Goal: Find specific fact: Find specific fact

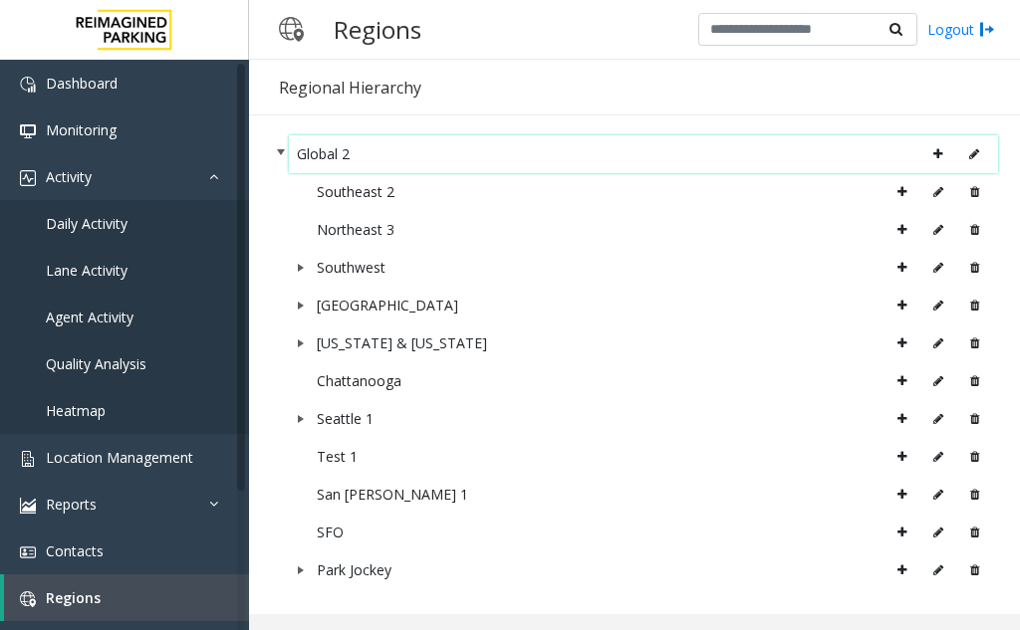
scroll to position [9, 0]
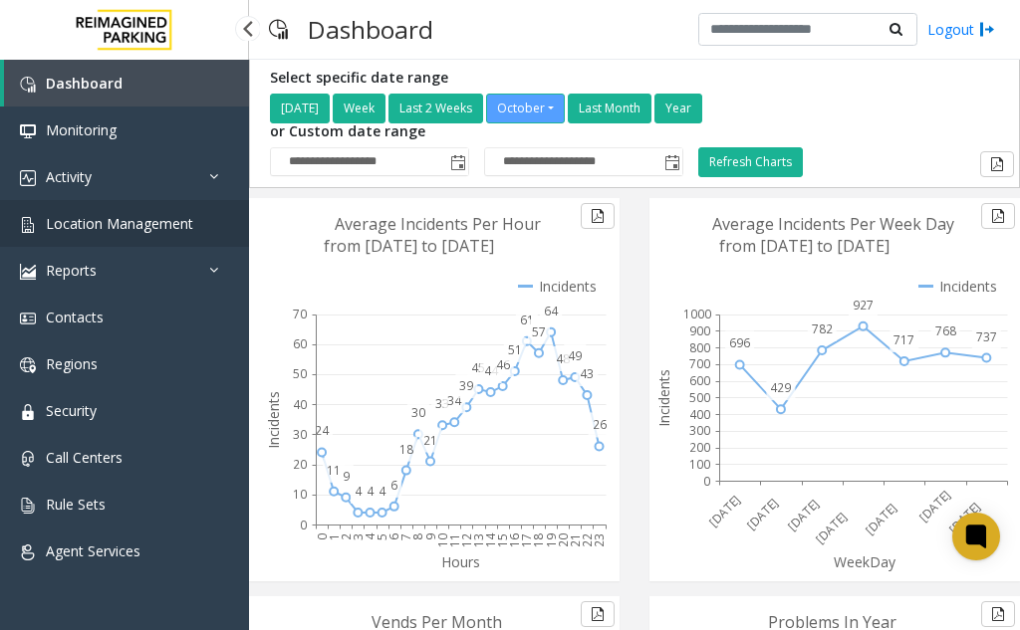
click at [163, 227] on span "Location Management" at bounding box center [119, 223] width 147 height 19
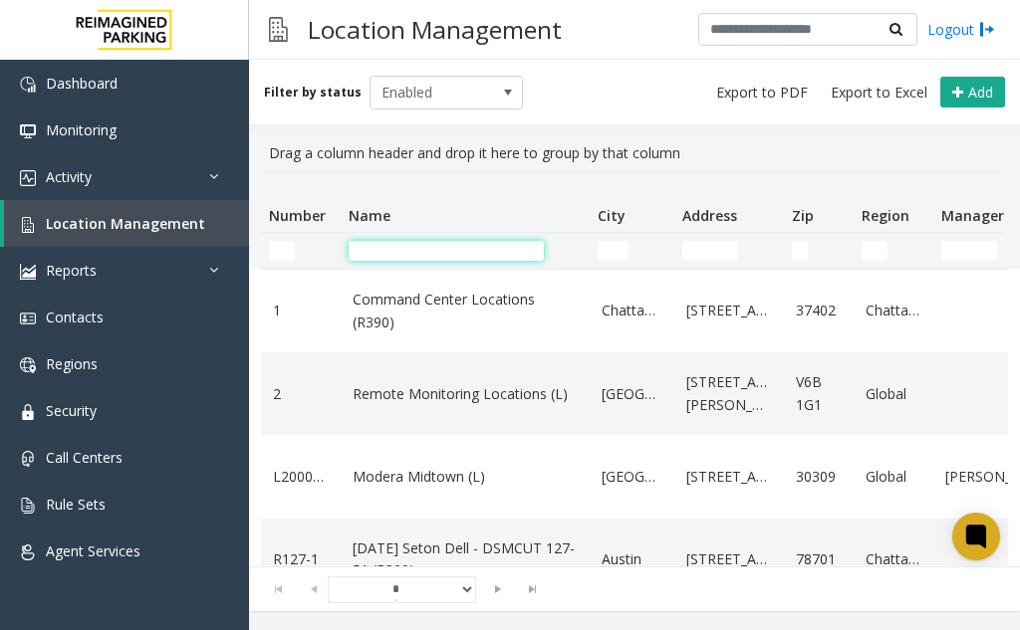
click at [399, 250] on input "Name Filter" at bounding box center [446, 251] width 195 height 20
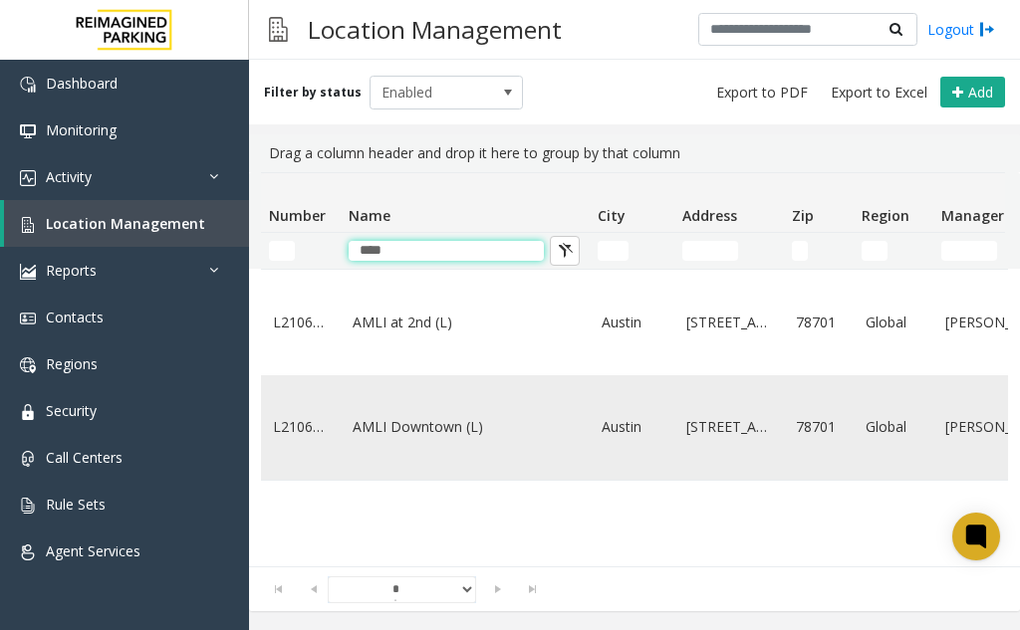
type input "****"
click at [412, 416] on link "AMLI Downtown (L)" at bounding box center [464, 427] width 225 height 22
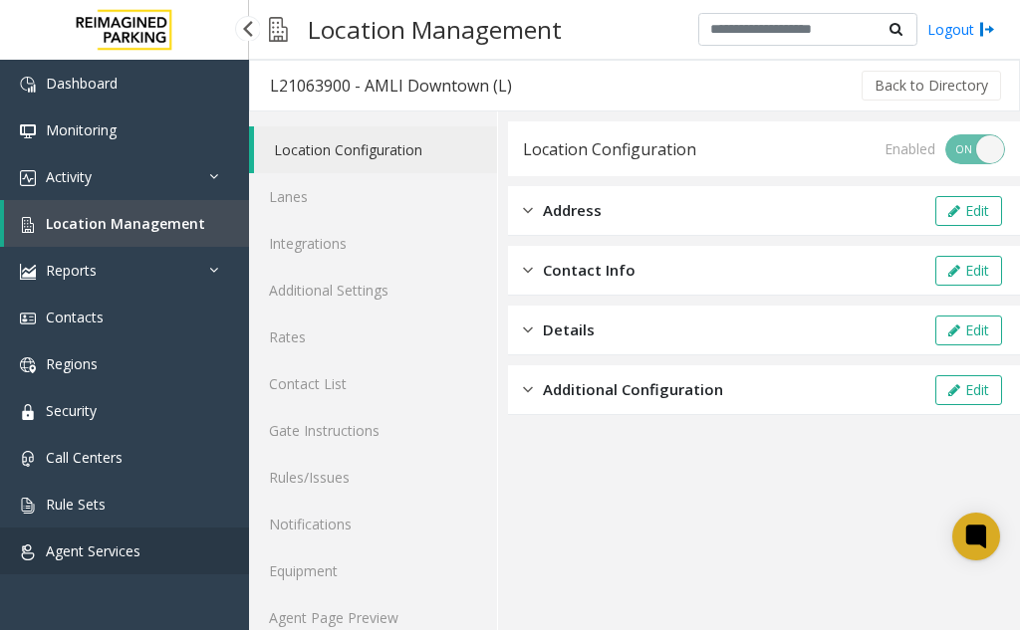
click at [131, 540] on link "Agent Services" at bounding box center [124, 551] width 249 height 47
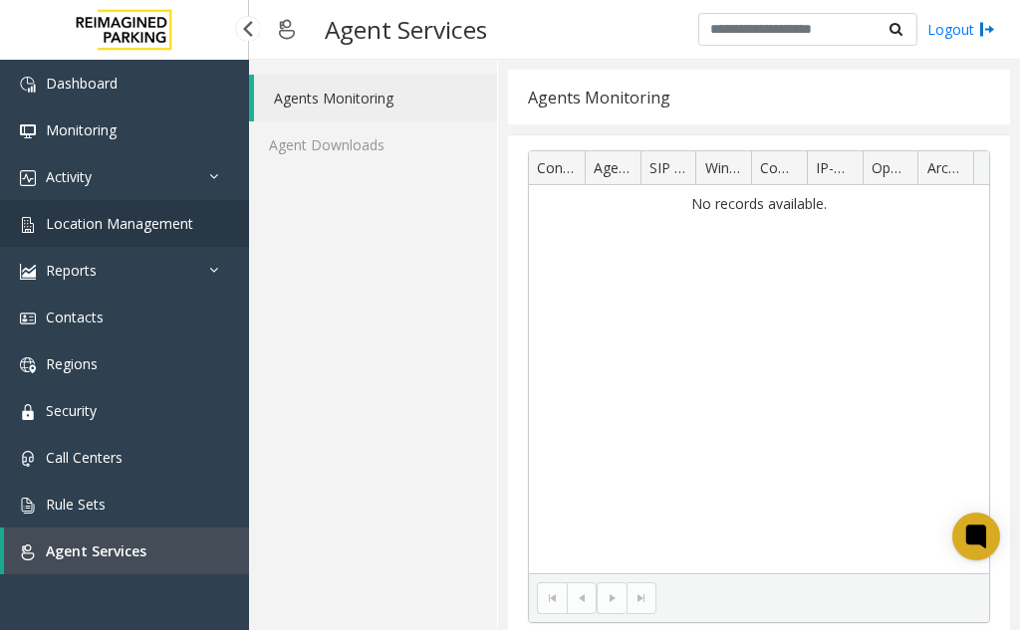
click at [87, 226] on span "Location Management" at bounding box center [119, 223] width 147 height 19
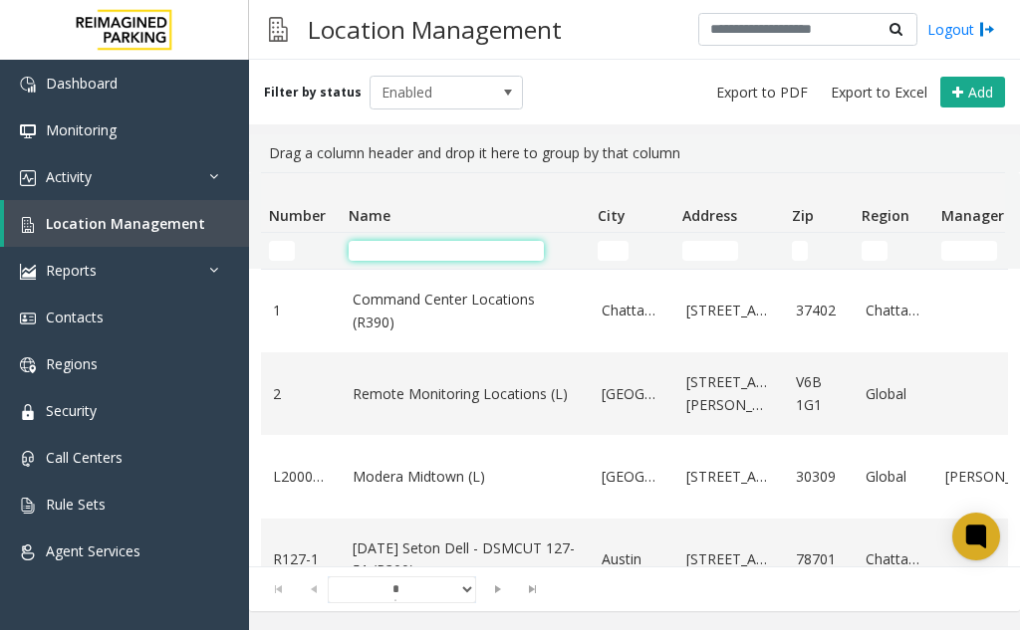
click at [423, 249] on input "Name Filter" at bounding box center [446, 251] width 195 height 20
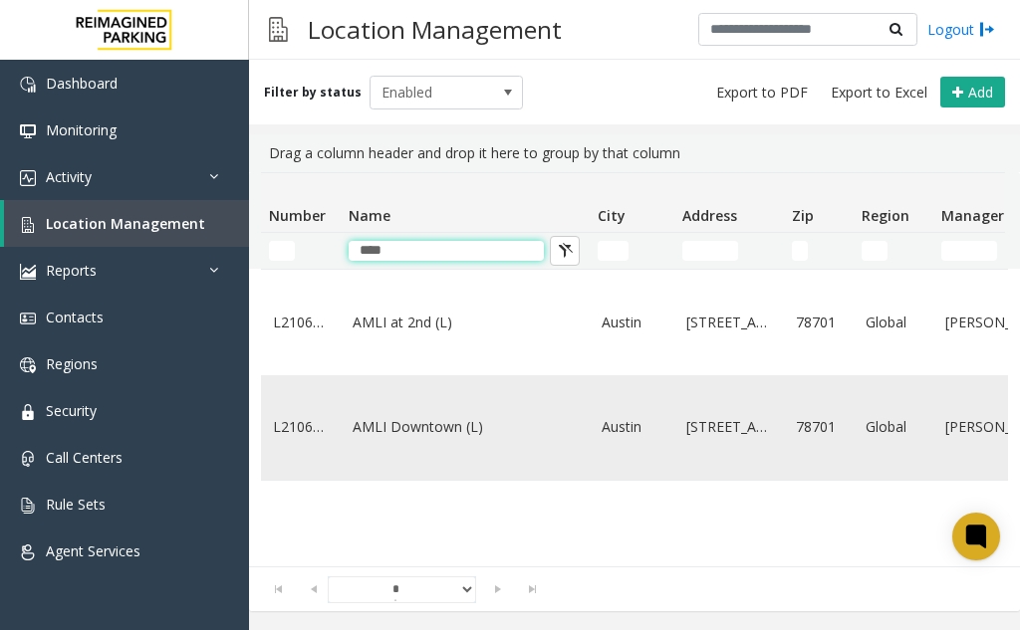
type input "****"
click at [425, 416] on link "AMLI Downtown (L)" at bounding box center [464, 427] width 225 height 22
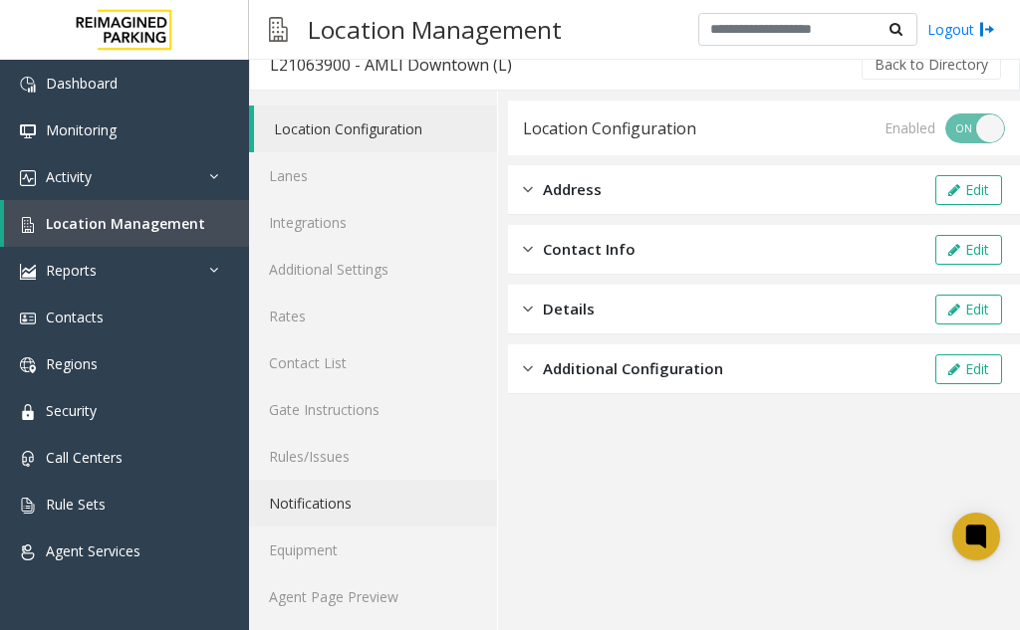
scroll to position [26, 0]
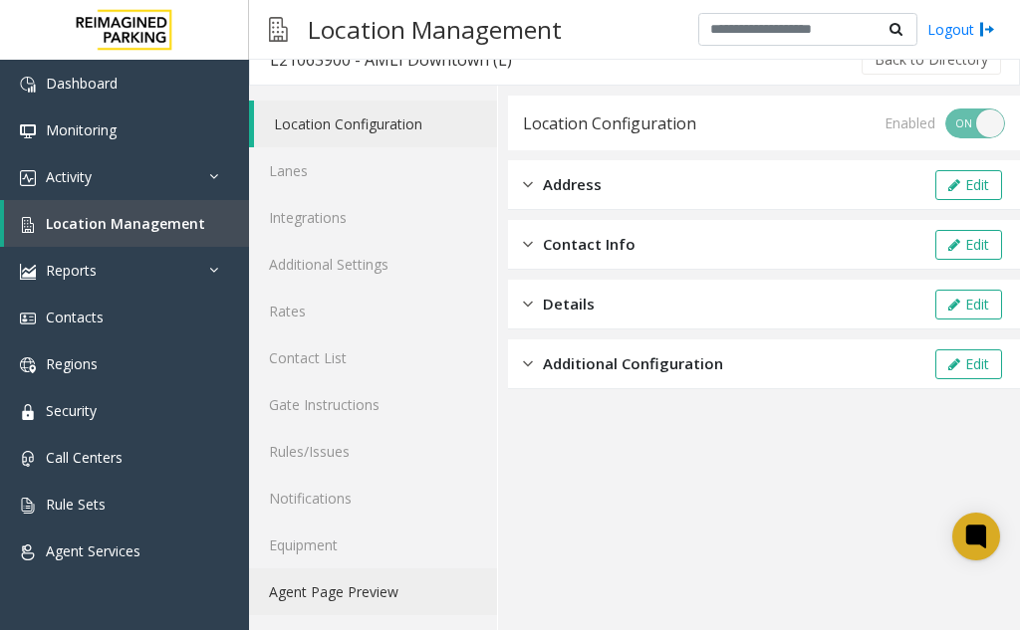
click at [344, 589] on link "Agent Page Preview" at bounding box center [373, 592] width 248 height 47
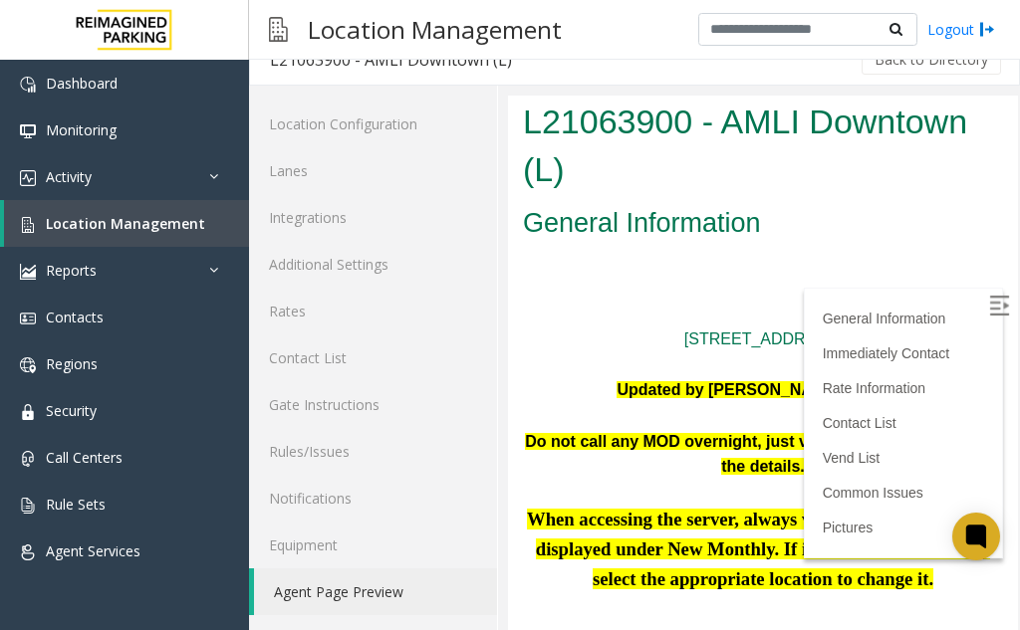
click at [814, 238] on h2 "General Information" at bounding box center [763, 224] width 480 height 38
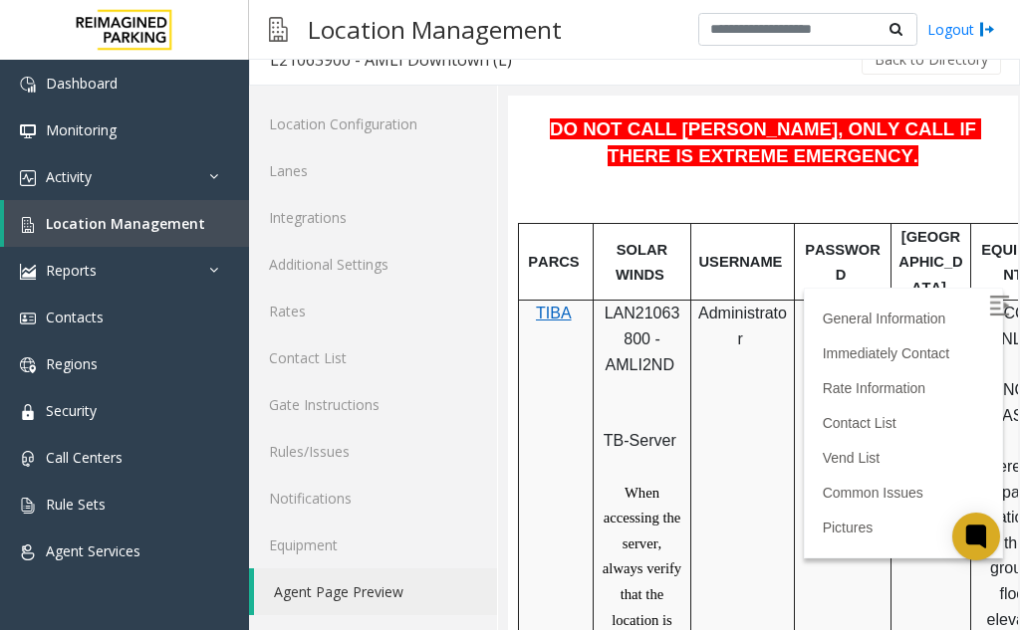
scroll to position [996, 0]
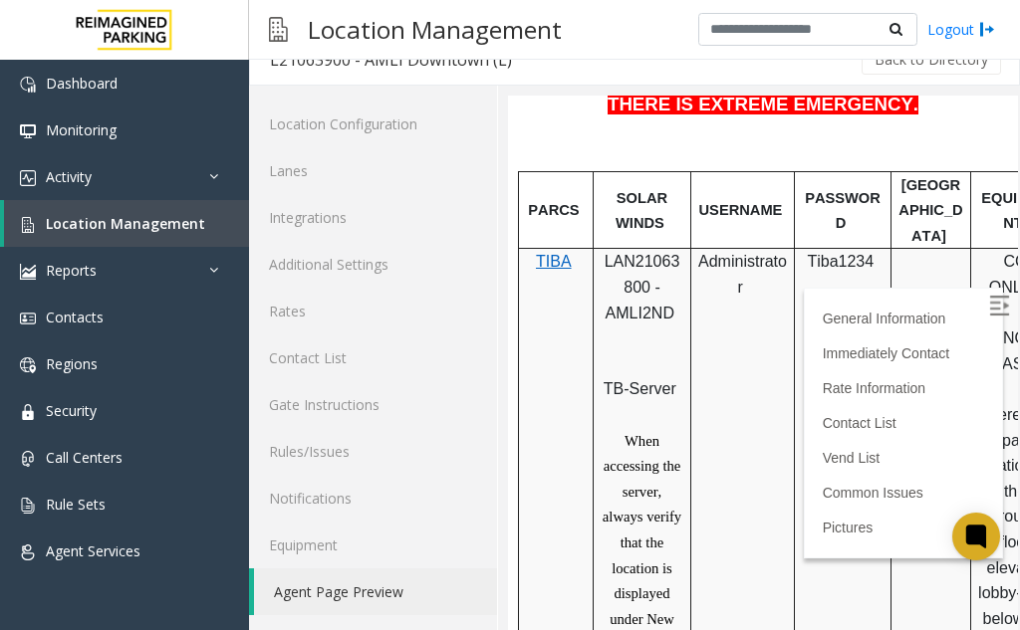
click at [640, 253] on span "LAN21063800 - AMLI2ND" at bounding box center [642, 287] width 76 height 68
click at [672, 253] on span "LAN21063800 - AMLI2ND" at bounding box center [642, 287] width 76 height 68
copy span "LAN21063800"
click at [53, 215] on span "Location Management" at bounding box center [125, 223] width 159 height 19
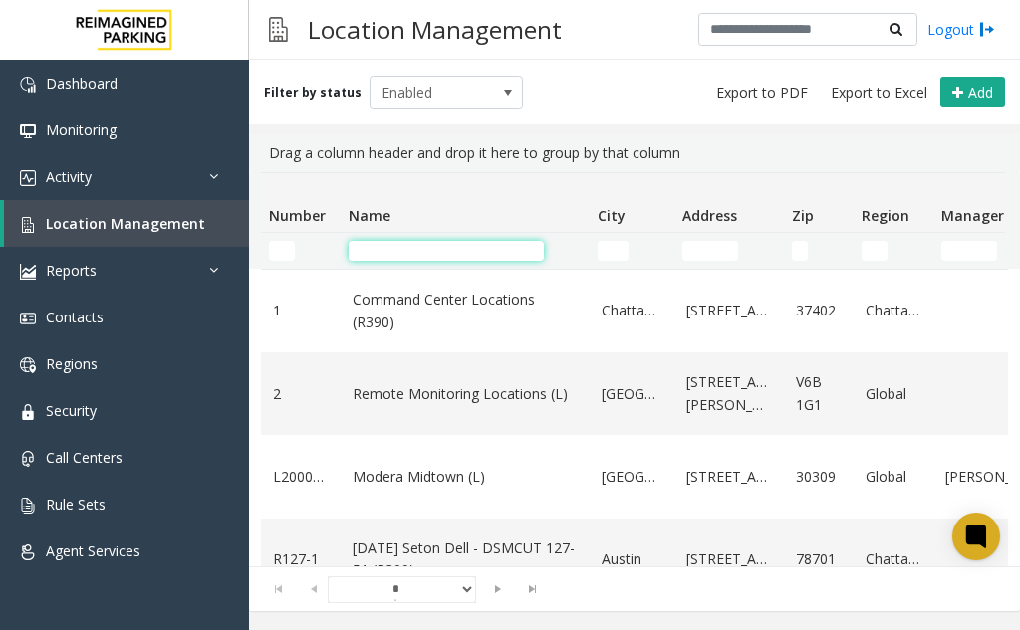
click at [399, 247] on input "Name Filter" at bounding box center [446, 251] width 195 height 20
type input "****"
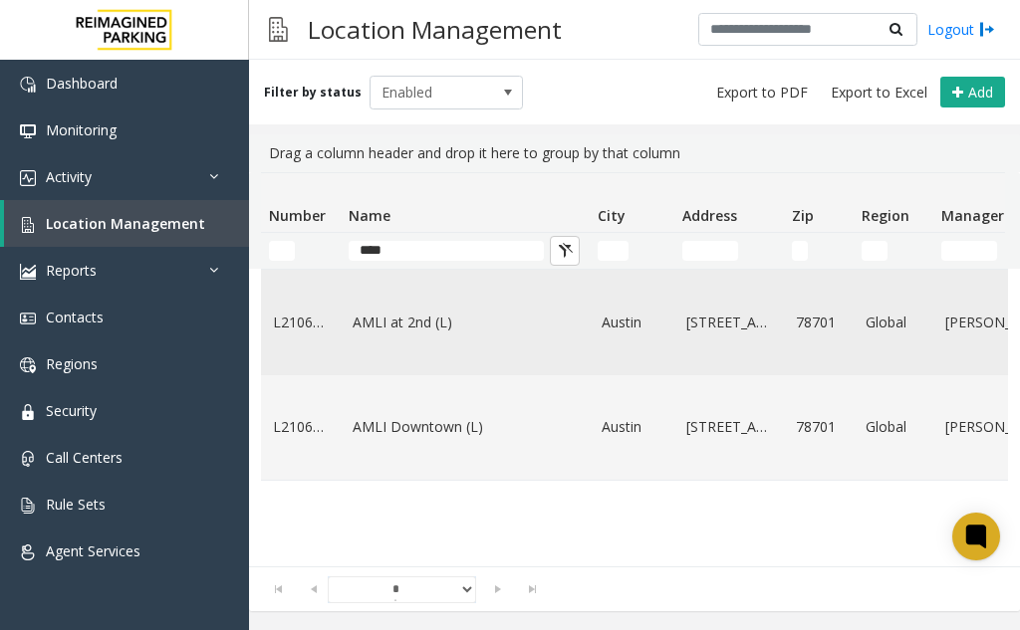
click at [409, 318] on link "AMLI at 2nd (L)" at bounding box center [464, 323] width 225 height 22
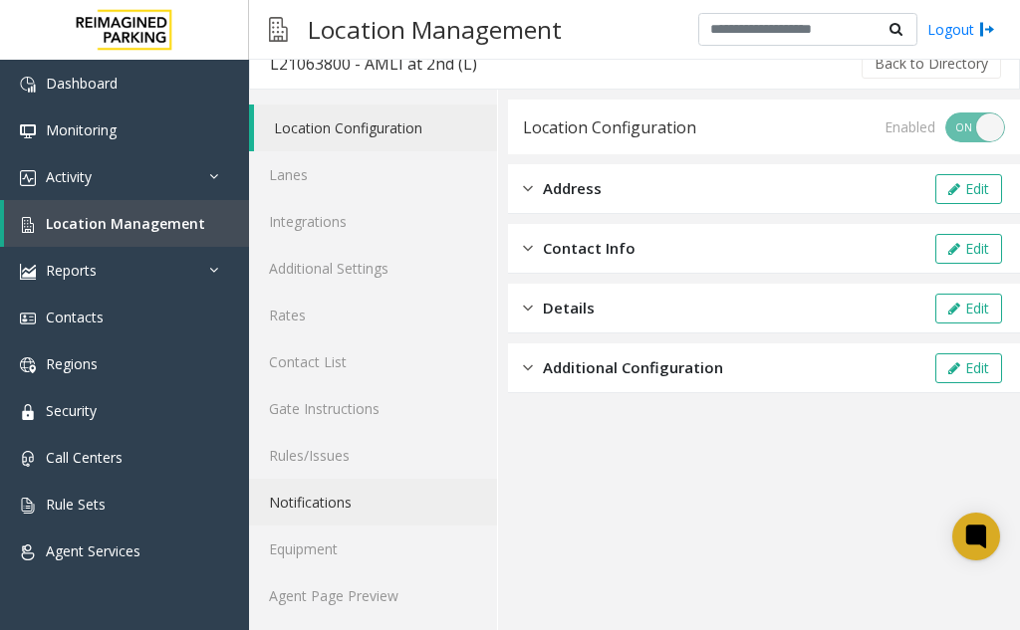
scroll to position [26, 0]
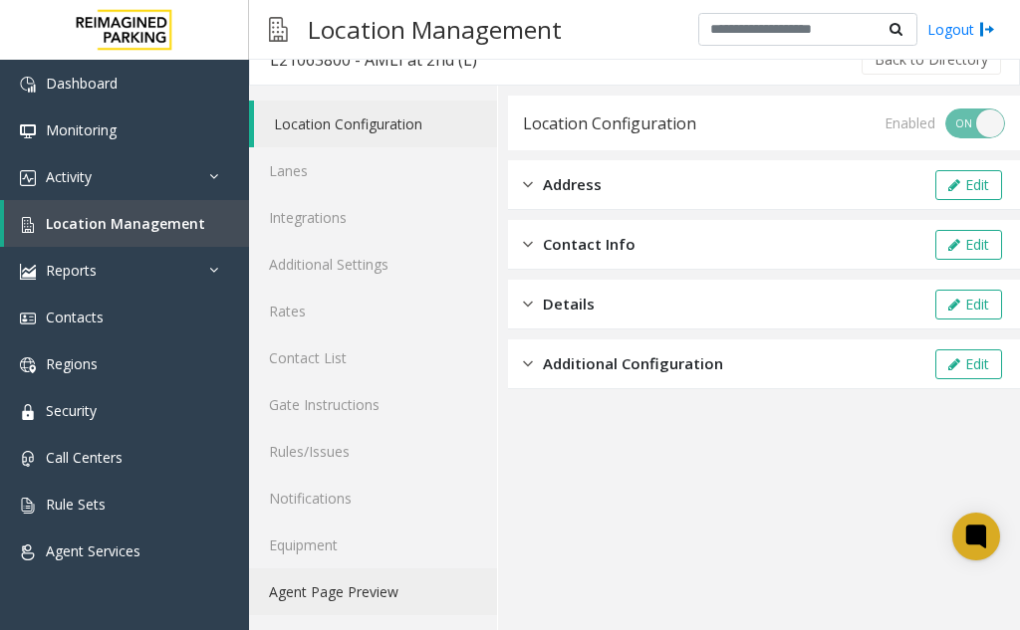
click at [327, 588] on link "Agent Page Preview" at bounding box center [373, 592] width 248 height 47
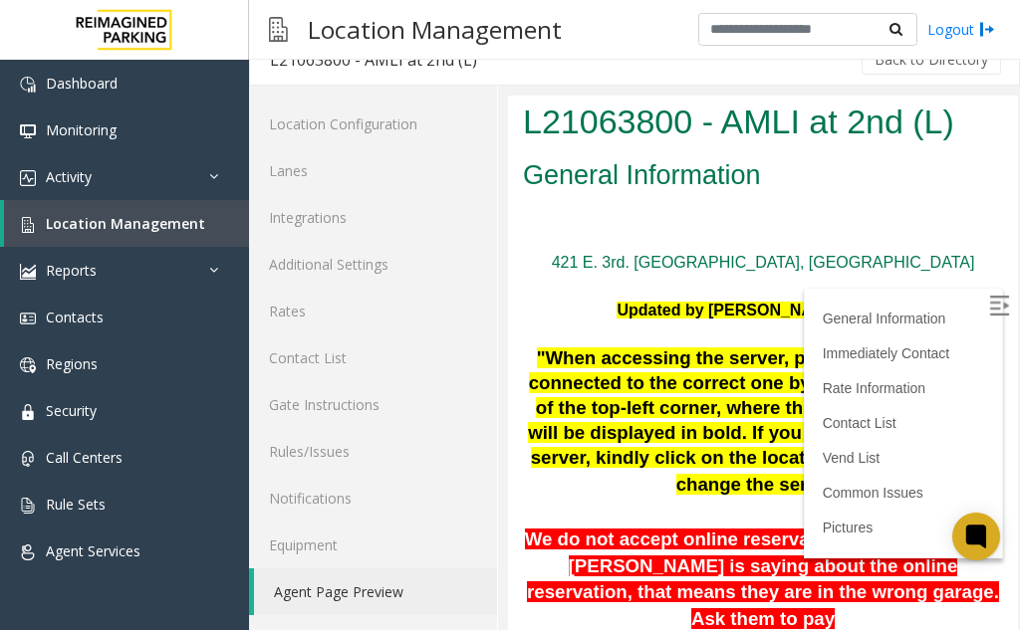
scroll to position [498, 0]
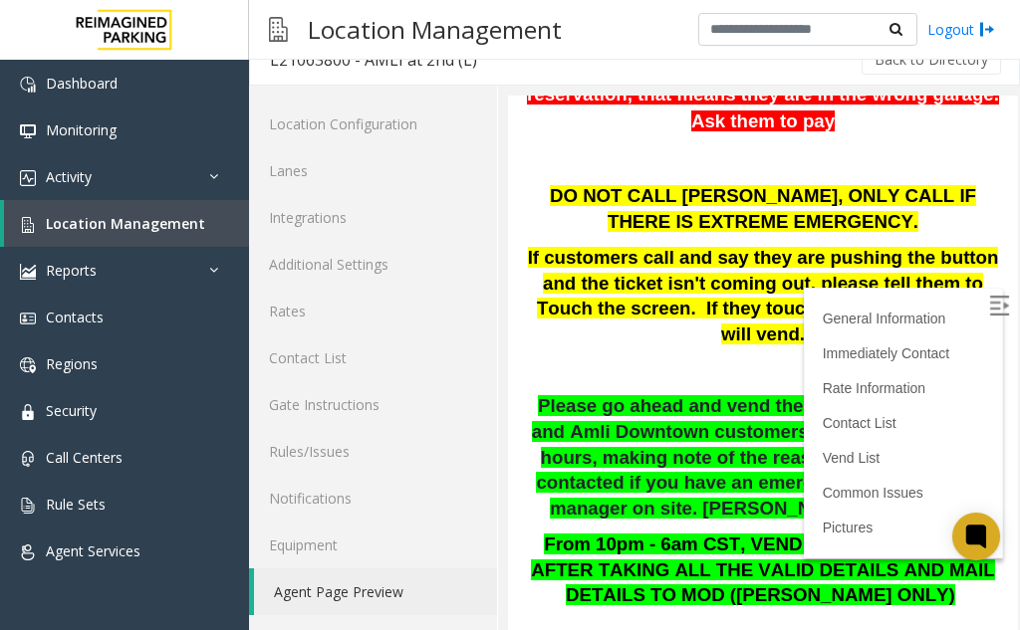
click at [989, 307] on img at bounding box center [999, 306] width 20 height 20
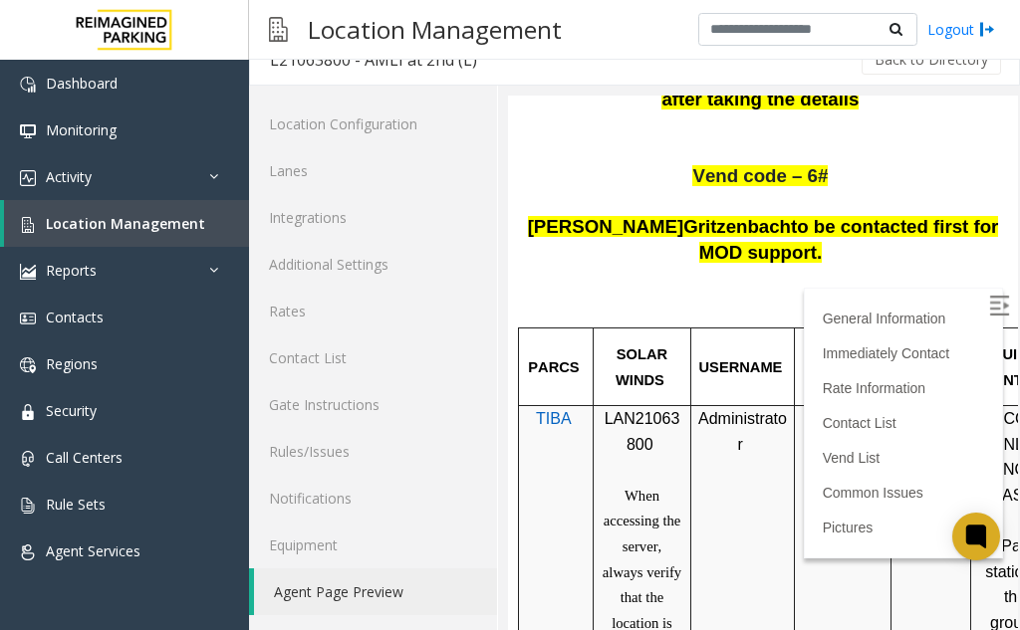
scroll to position [1095, 0]
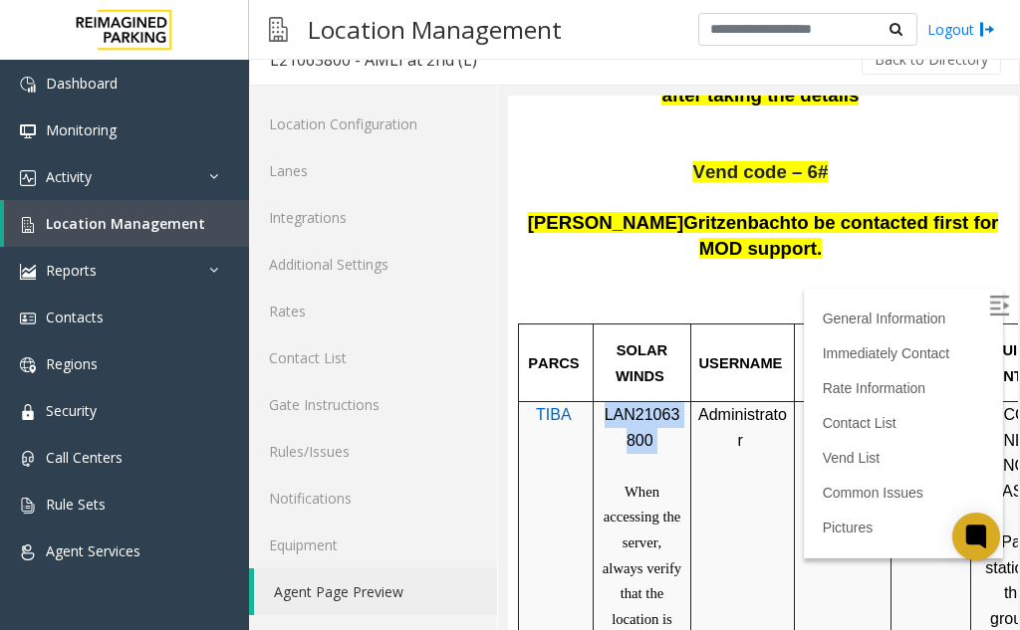
drag, startPoint x: 602, startPoint y: 365, endPoint x: 655, endPoint y: 395, distance: 60.6
click at [655, 402] on p "LAN21063800" at bounding box center [641, 427] width 83 height 51
copy p "LAN21063800"
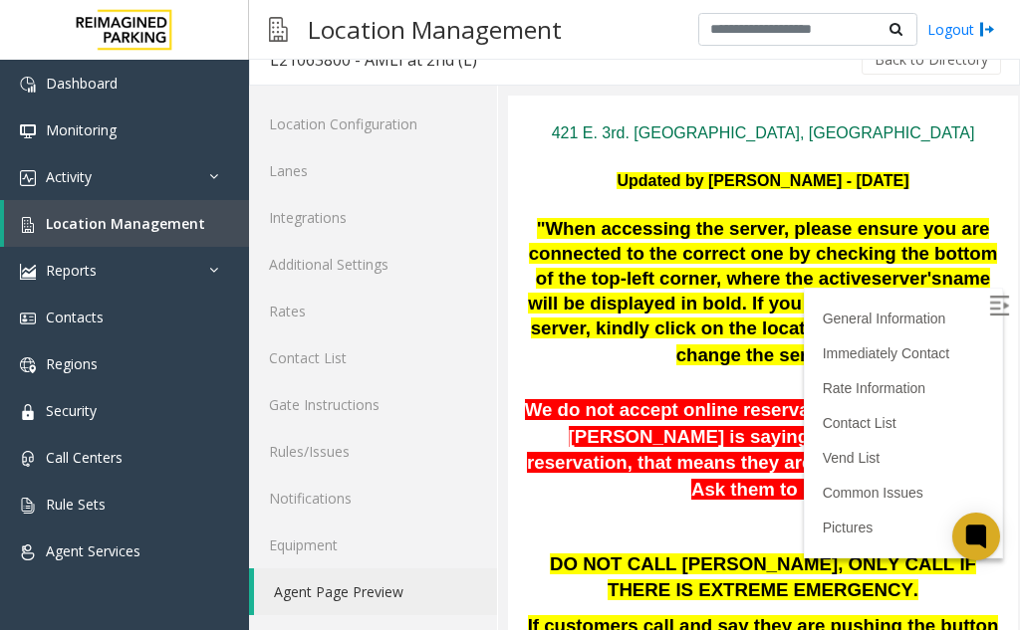
scroll to position [0, 0]
